Goal: Task Accomplishment & Management: Complete application form

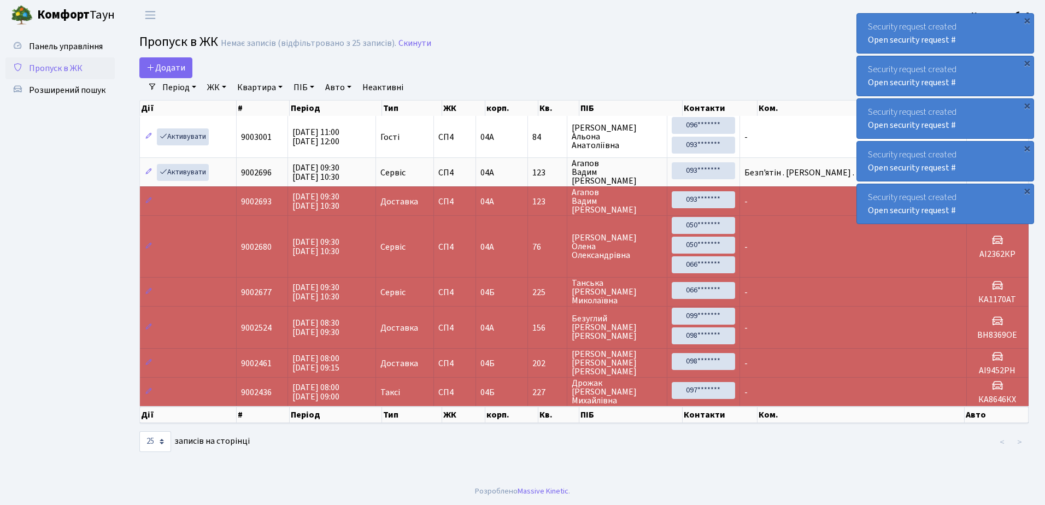
select select "25"
click at [169, 61] on link "Додати" at bounding box center [165, 67] width 53 height 21
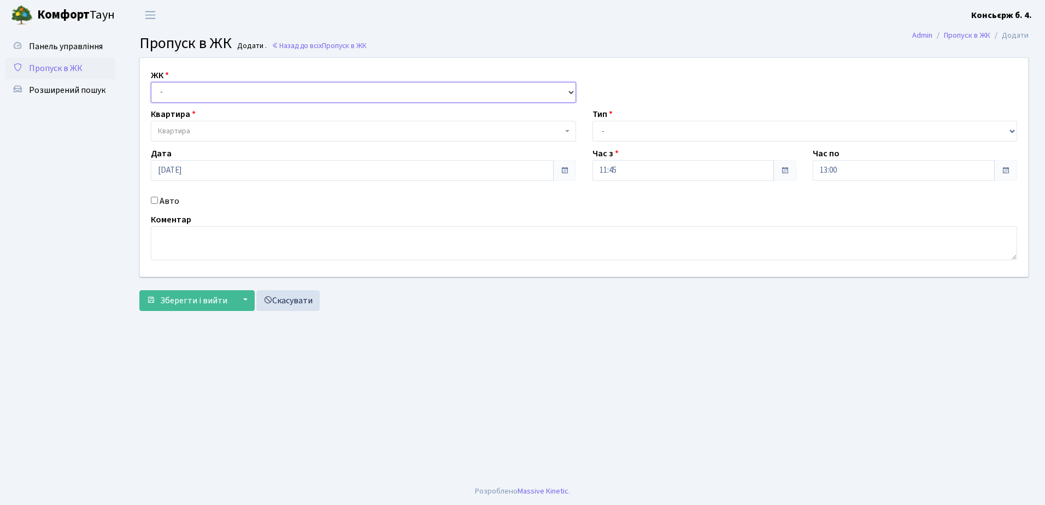
click at [198, 87] on select "- СП4, Столичне шосе, 5" at bounding box center [363, 92] width 425 height 21
select select "325"
click at [151, 82] on select "- СП4, Столичне шосе, 5" at bounding box center [363, 92] width 425 height 21
select select
click at [214, 129] on span "Квартира" at bounding box center [360, 131] width 405 height 11
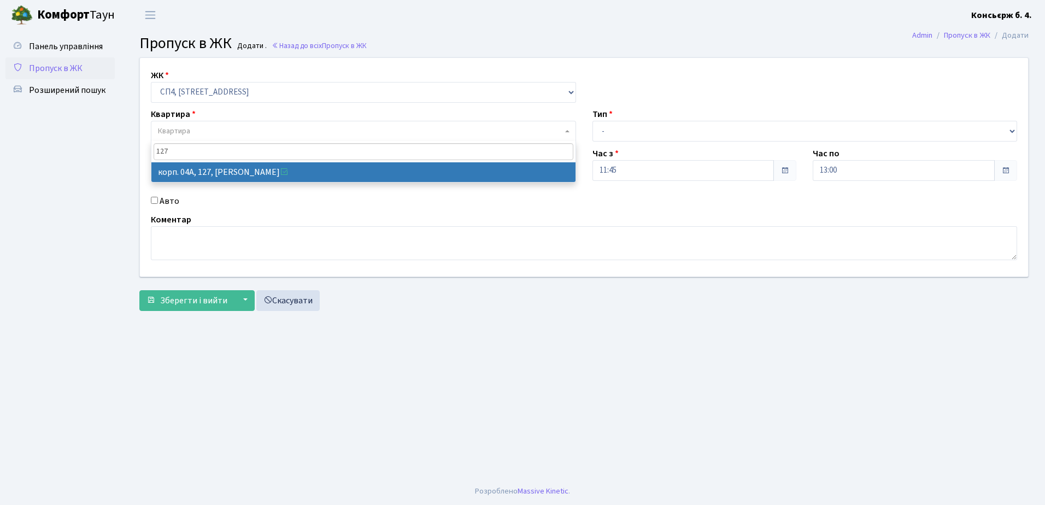
type input "127"
select select "21155"
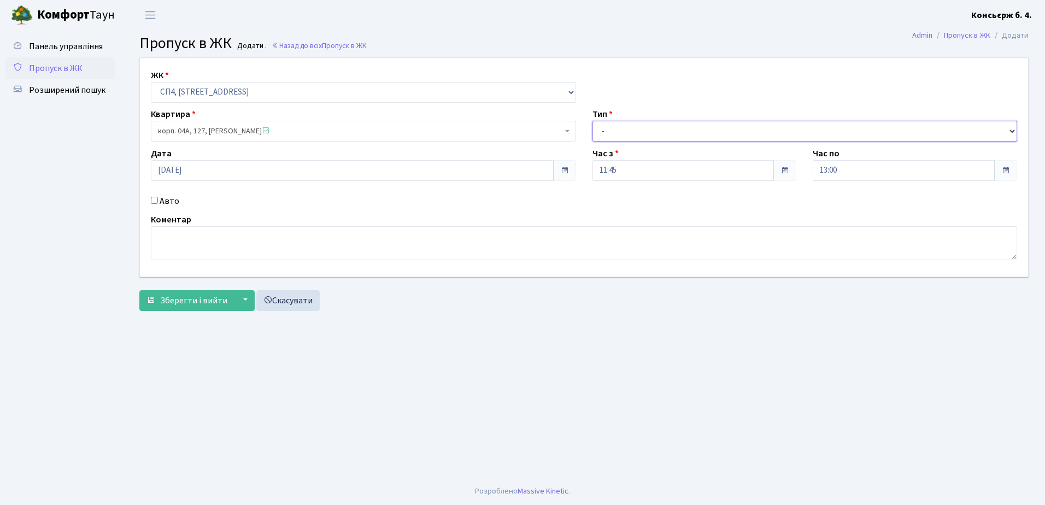
click at [657, 122] on select "- Доставка Таксі Гості Сервіс" at bounding box center [805, 131] width 425 height 21
select select "1"
click at [593, 121] on select "- Доставка Таксі Гості Сервіс" at bounding box center [805, 131] width 425 height 21
click at [155, 200] on input "Авто" at bounding box center [154, 200] width 7 height 7
checkbox input "true"
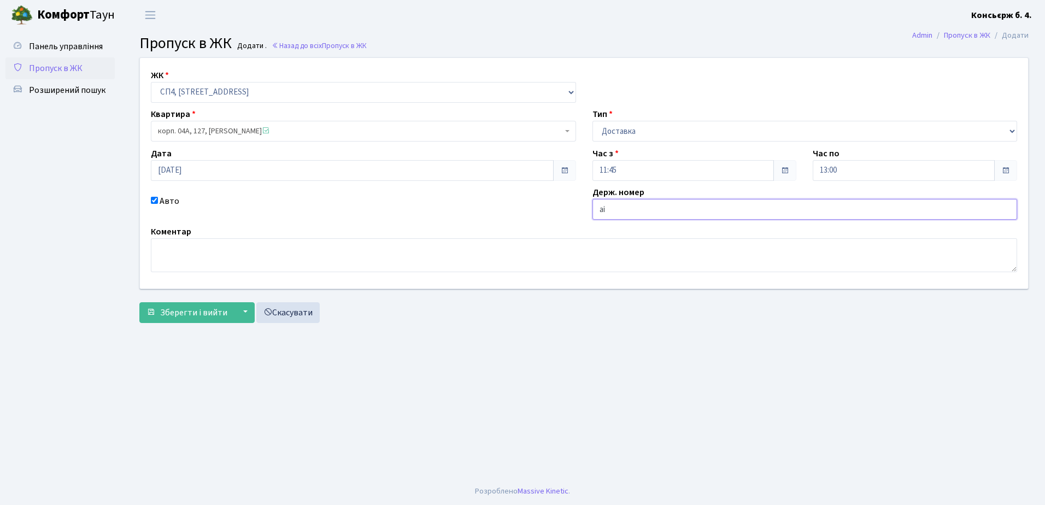
type input "а"
type input "4"
type input "АІ4840КР"
click at [189, 309] on span "Зберегти і вийти" at bounding box center [193, 313] width 67 height 12
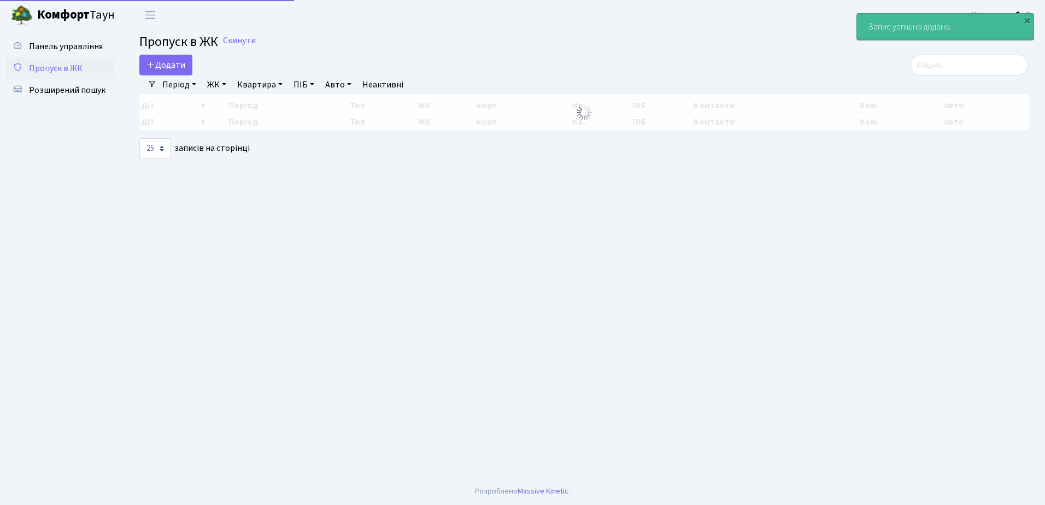
select select "25"
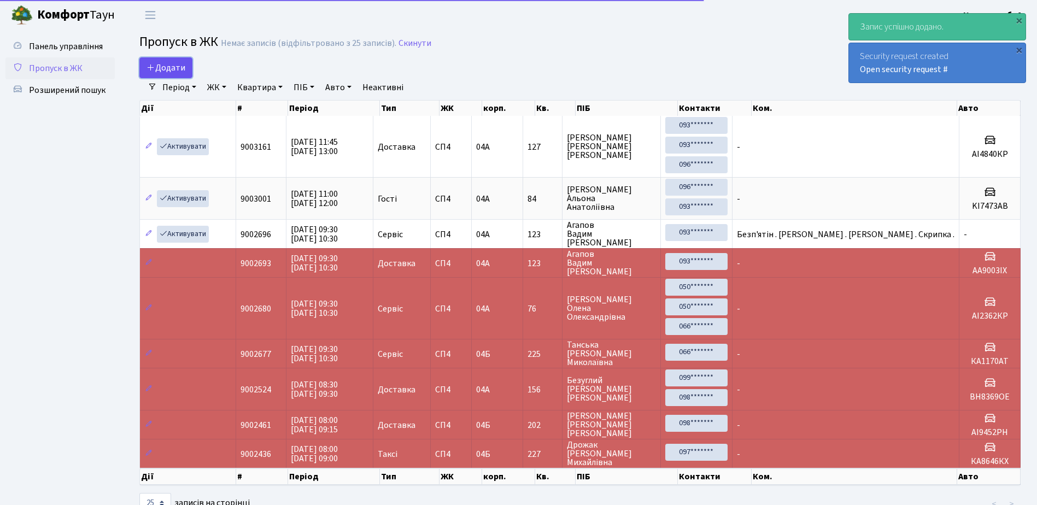
click at [163, 64] on span "Додати" at bounding box center [166, 68] width 39 height 12
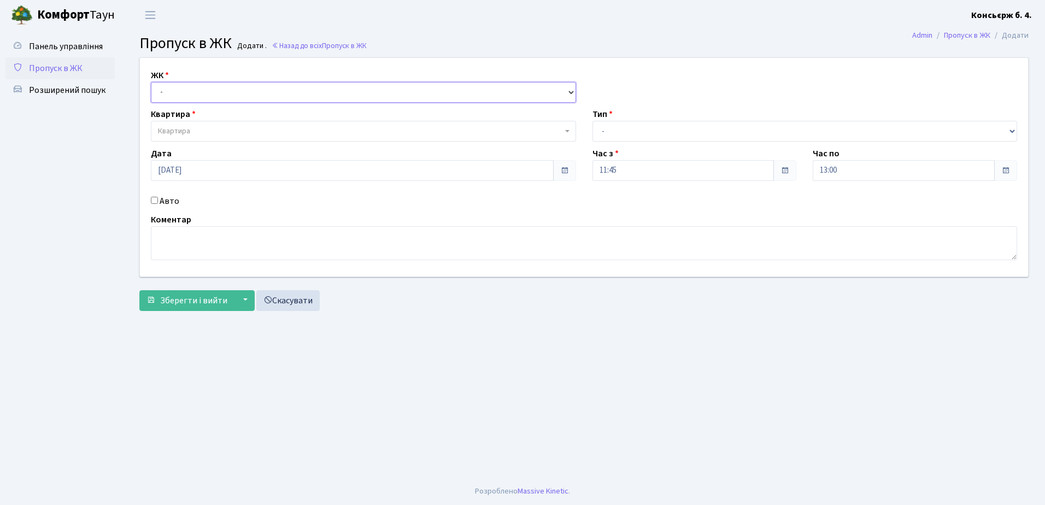
click at [186, 87] on select "- СП4, Столичне шосе, 5" at bounding box center [363, 92] width 425 height 21
select select "325"
click at [151, 82] on select "- СП4, Столичне шосе, 5" at bounding box center [363, 92] width 425 height 21
select select
click at [209, 129] on span "Квартира" at bounding box center [360, 131] width 405 height 11
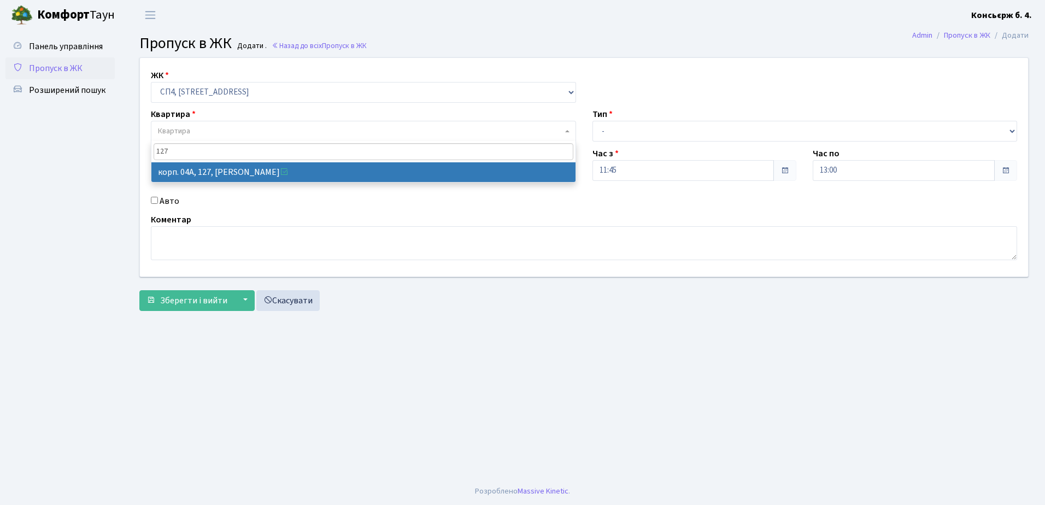
type input "127"
select select "21155"
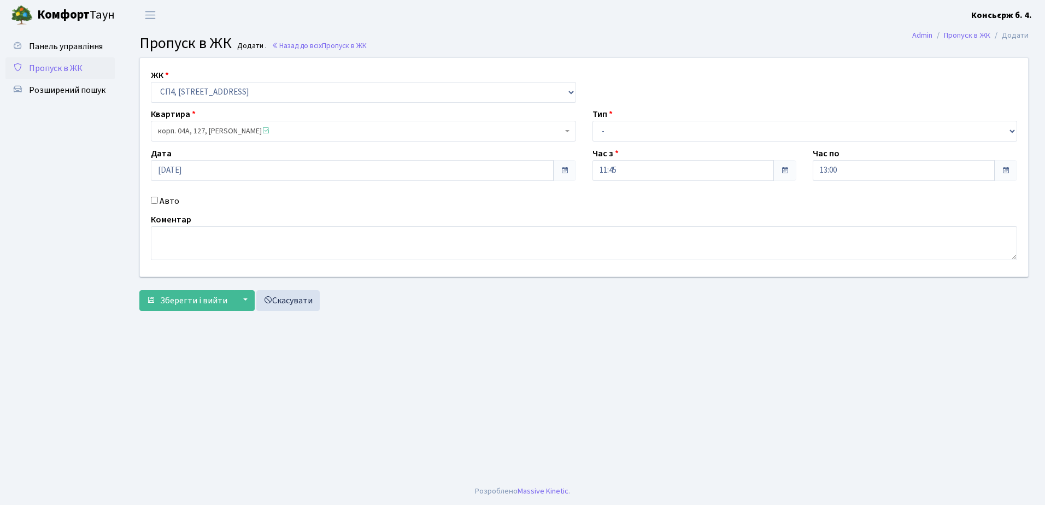
click at [153, 198] on input "Авто" at bounding box center [154, 200] width 7 height 7
checkbox input "true"
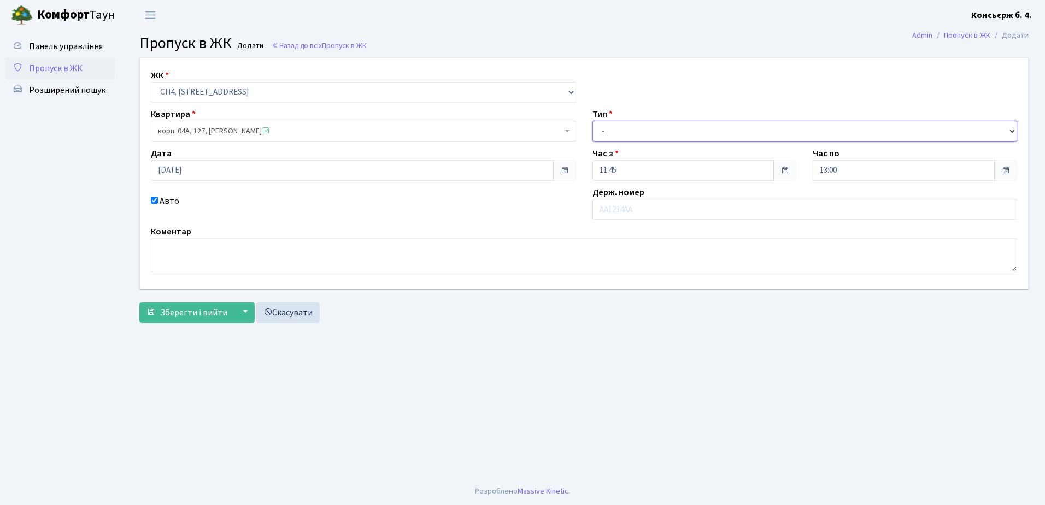
click at [650, 132] on select "- Доставка Таксі Гості Сервіс" at bounding box center [805, 131] width 425 height 21
select select "1"
click at [593, 121] on select "- Доставка Таксі Гості Сервіс" at bounding box center [805, 131] width 425 height 21
click at [646, 209] on input "text" at bounding box center [805, 209] width 425 height 21
type input "АІ8402МХ"
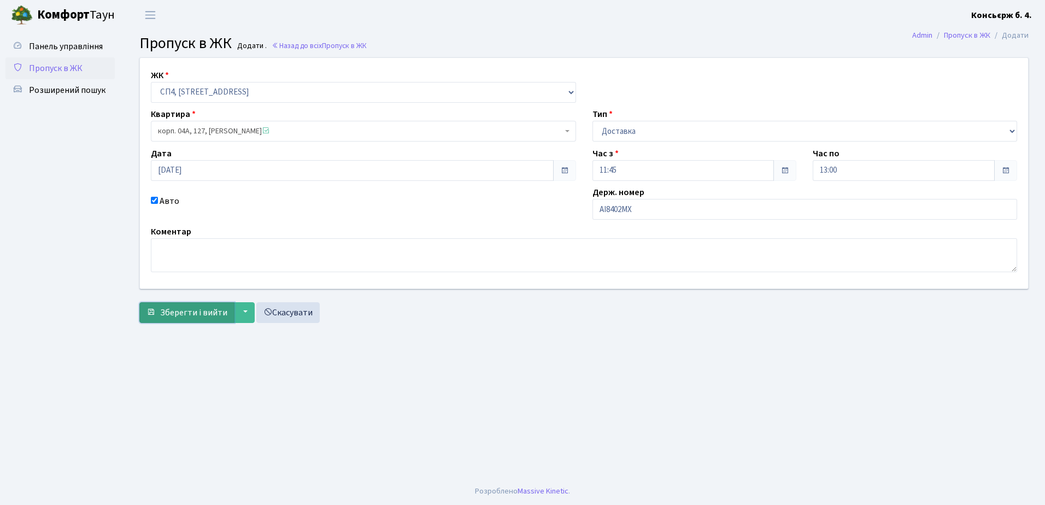
click at [200, 313] on span "Зберегти і вийти" at bounding box center [193, 313] width 67 height 12
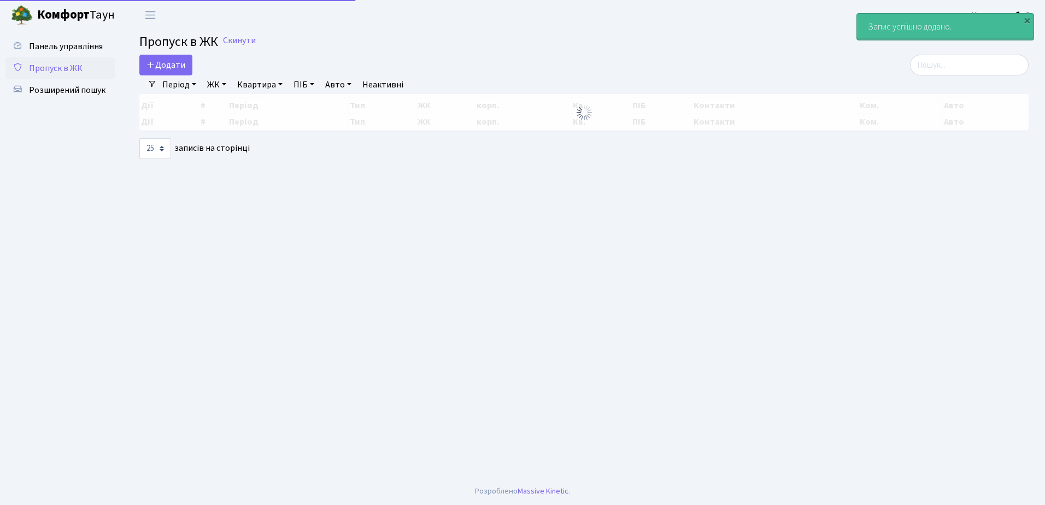
select select "25"
